Goal: Task Accomplishment & Management: Manage account settings

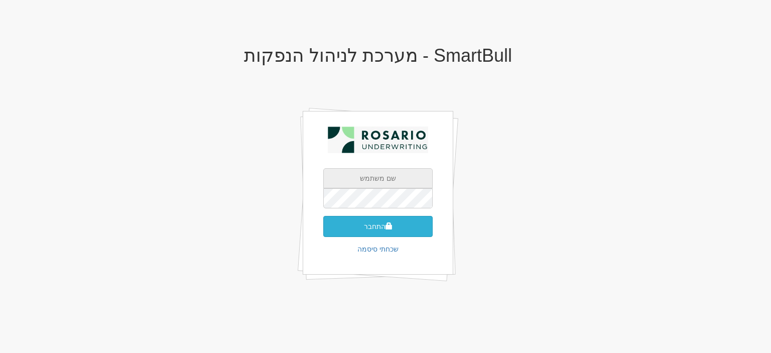
type input "[EMAIL_ADDRESS][DOMAIN_NAME]"
click at [370, 227] on button "התחבר" at bounding box center [377, 226] width 109 height 21
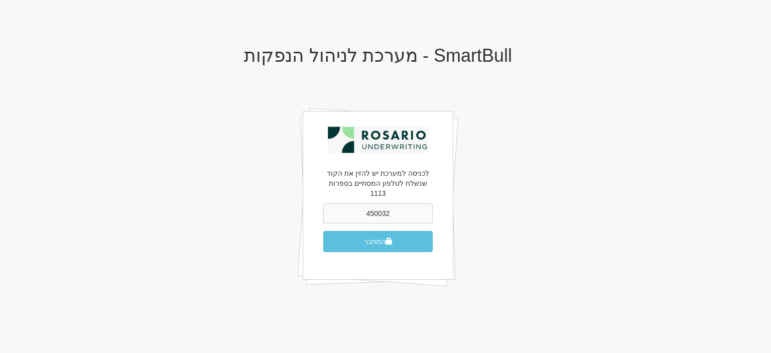
type input "450032"
click at [323, 231] on button "התחבר" at bounding box center [377, 241] width 109 height 21
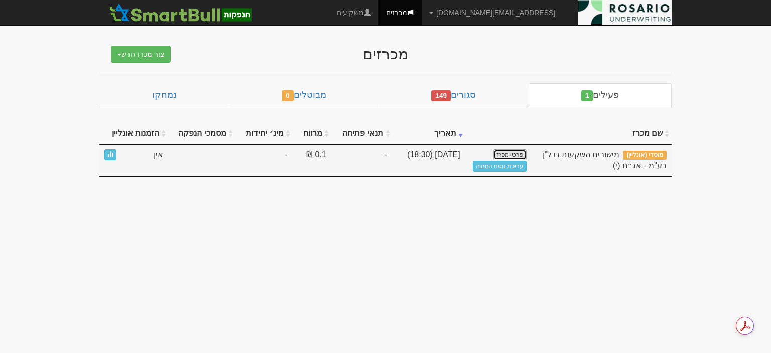
click at [508, 150] on link "פרטי מכרז" at bounding box center [510, 154] width 33 height 11
